Goal: Find specific page/section: Find specific page/section

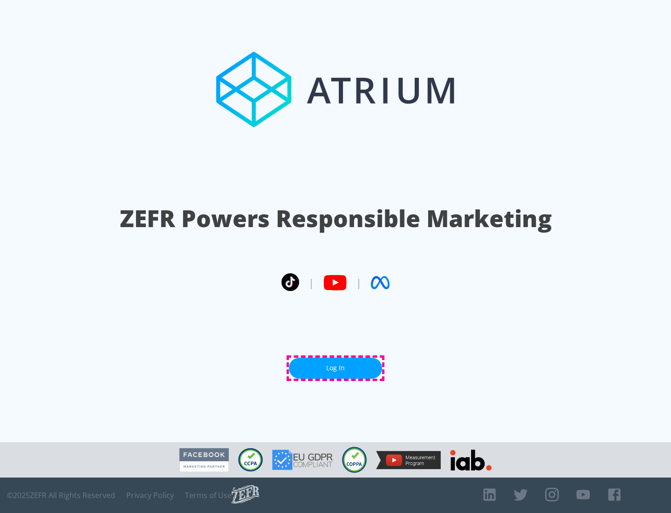
click at [336, 368] on link "Log In" at bounding box center [335, 367] width 93 height 21
